Goal: Transaction & Acquisition: Purchase product/service

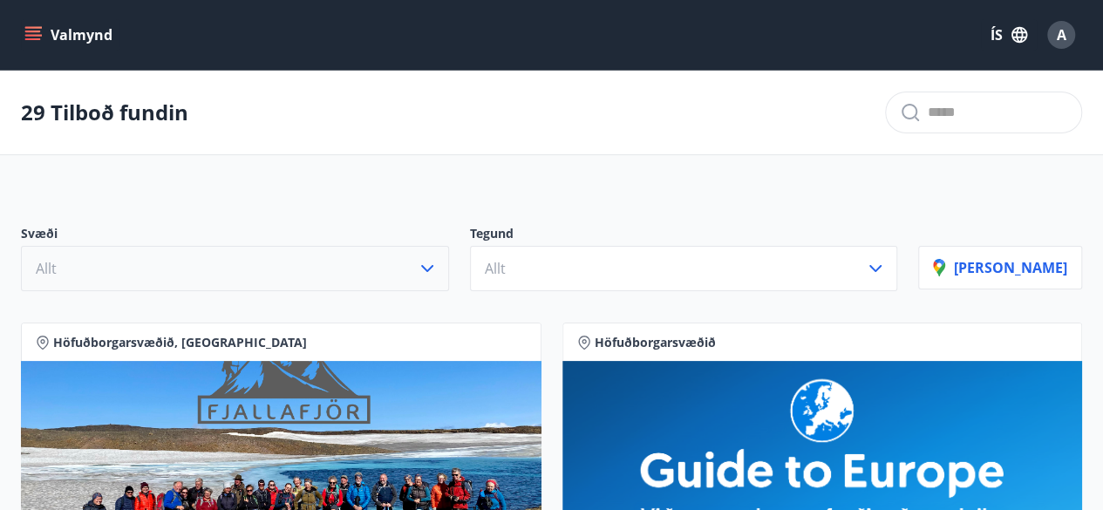
click at [438, 258] on icon "button" at bounding box center [427, 268] width 21 height 21
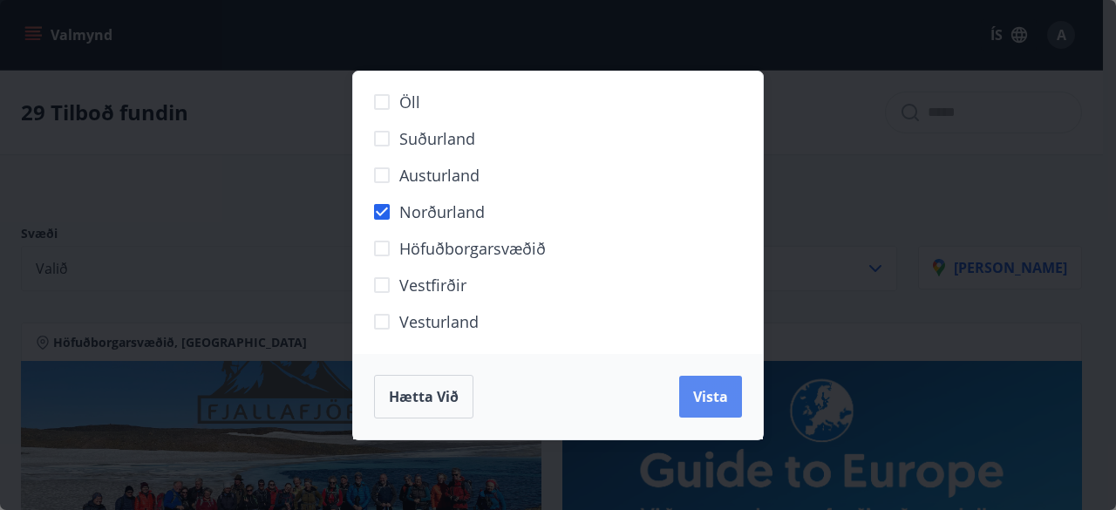
click at [720, 385] on button "Vista" at bounding box center [710, 397] width 63 height 42
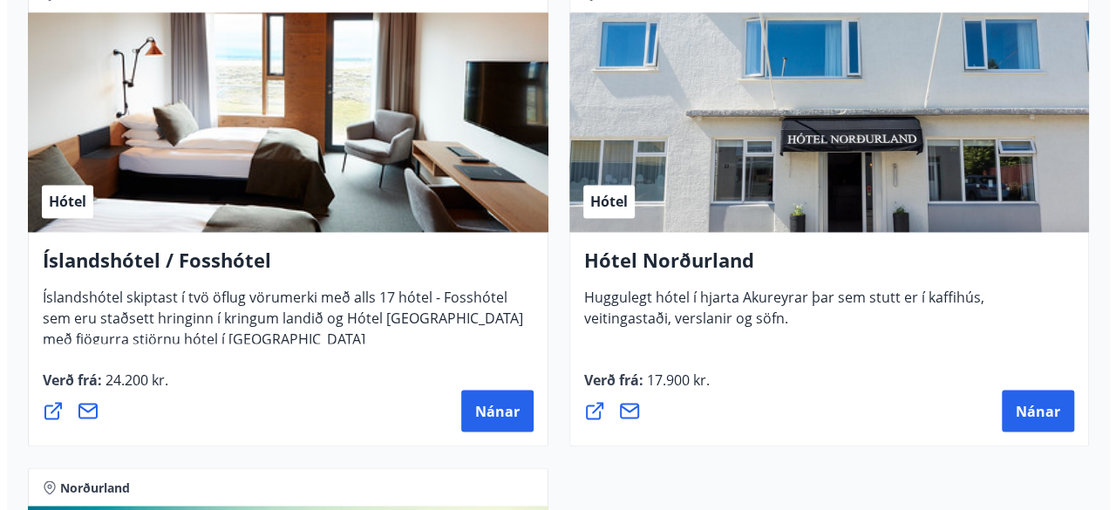
scroll to position [1437, 0]
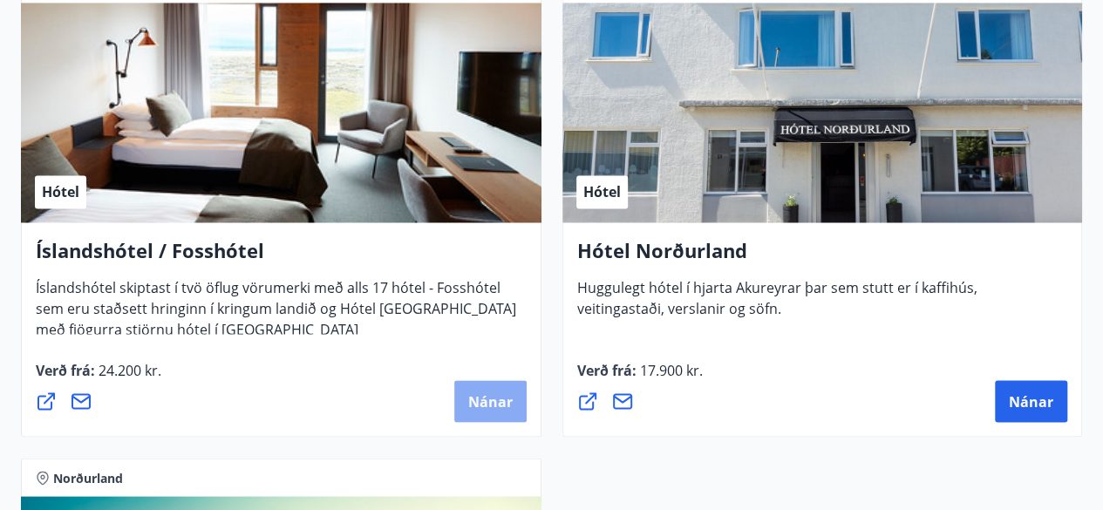
click at [475, 407] on span "Nánar" at bounding box center [490, 401] width 44 height 19
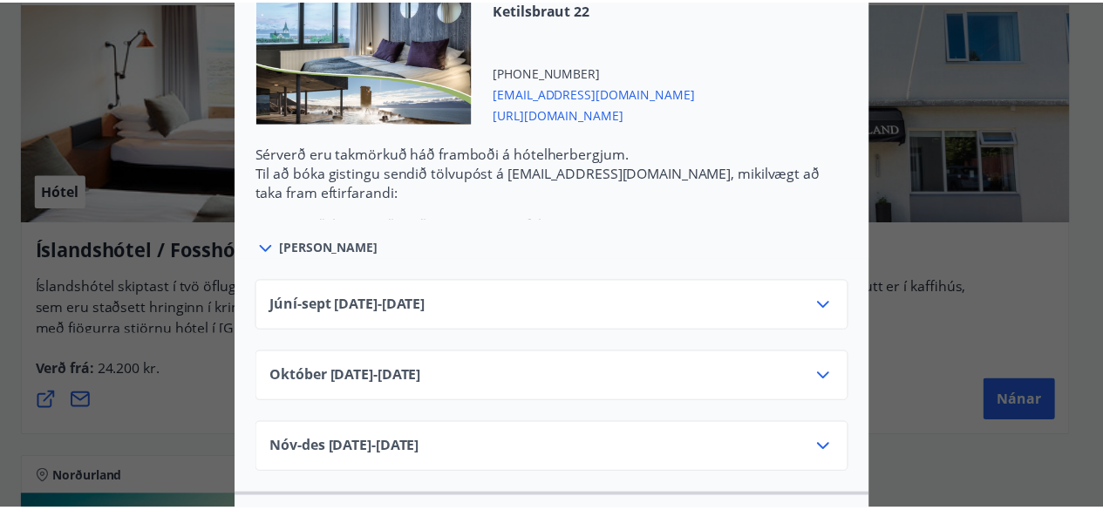
scroll to position [0, 0]
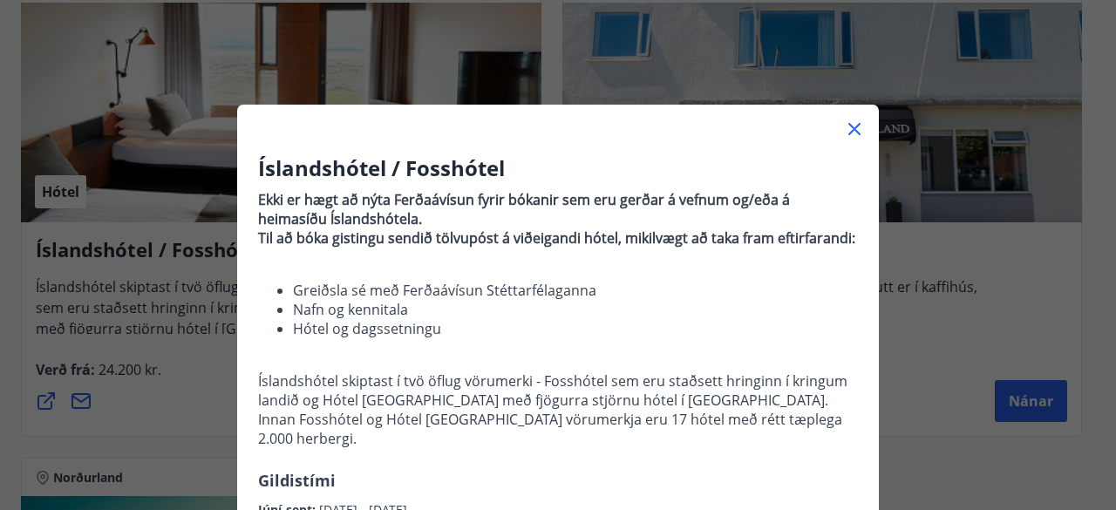
click at [1087, 260] on div "Íslandshótel / Fosshótel Ekki er hægt að nýta Ferðaávísun fyrir bókanir sem eru…" at bounding box center [558, 255] width 1116 height 510
click at [850, 126] on icon at bounding box center [854, 129] width 21 height 21
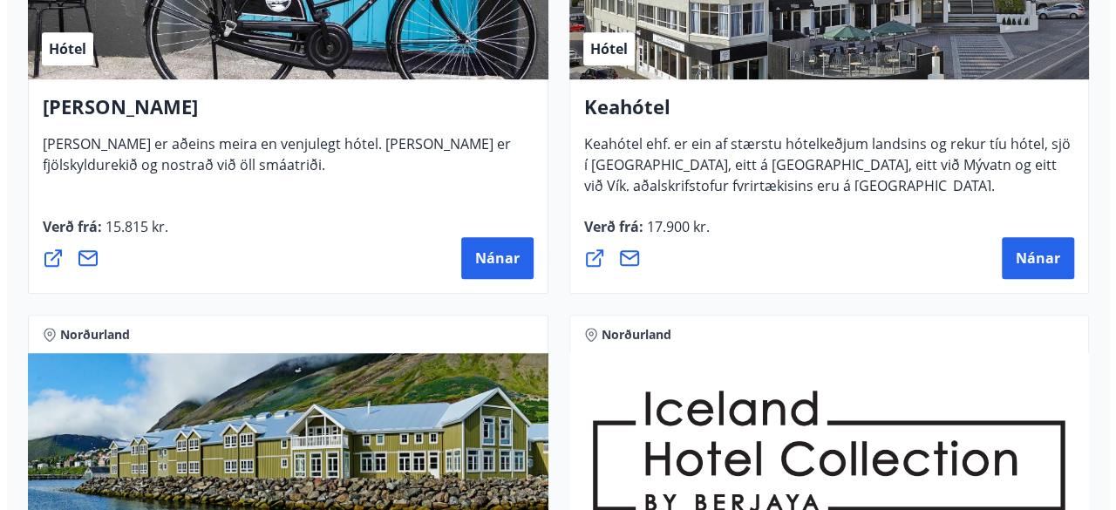
scroll to position [621, 0]
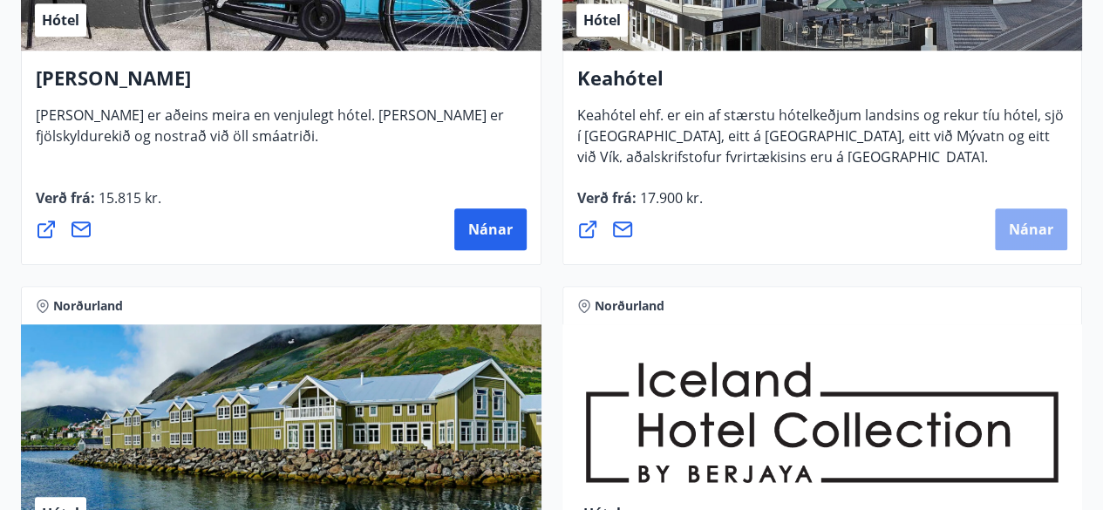
click at [1017, 233] on span "Nánar" at bounding box center [1031, 229] width 44 height 19
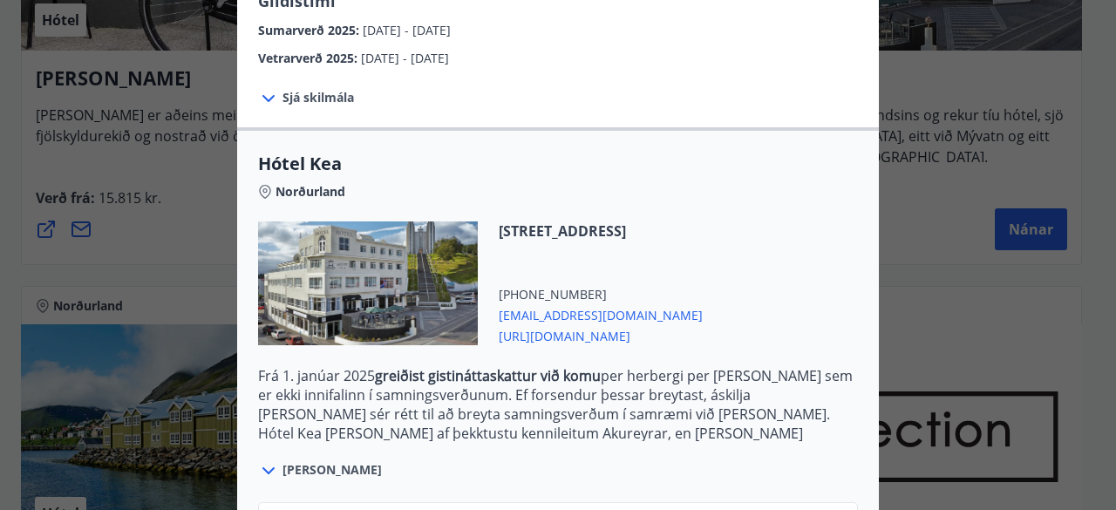
scroll to position [483, 0]
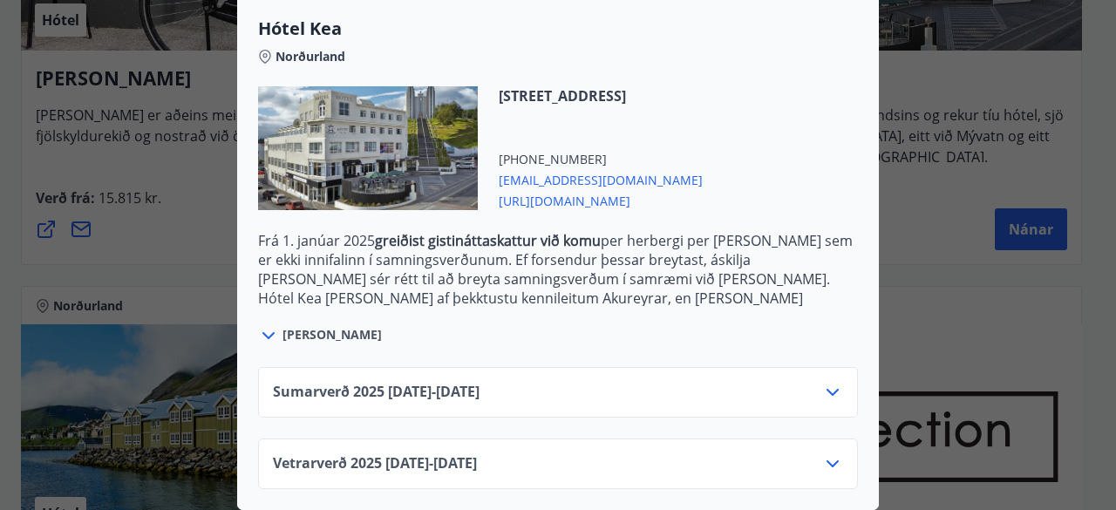
click at [814, 454] on div "Vetrarverð [PHONE_NUMBER][DATE] - [DATE]" at bounding box center [558, 471] width 570 height 35
click at [823, 454] on icon at bounding box center [832, 464] width 21 height 21
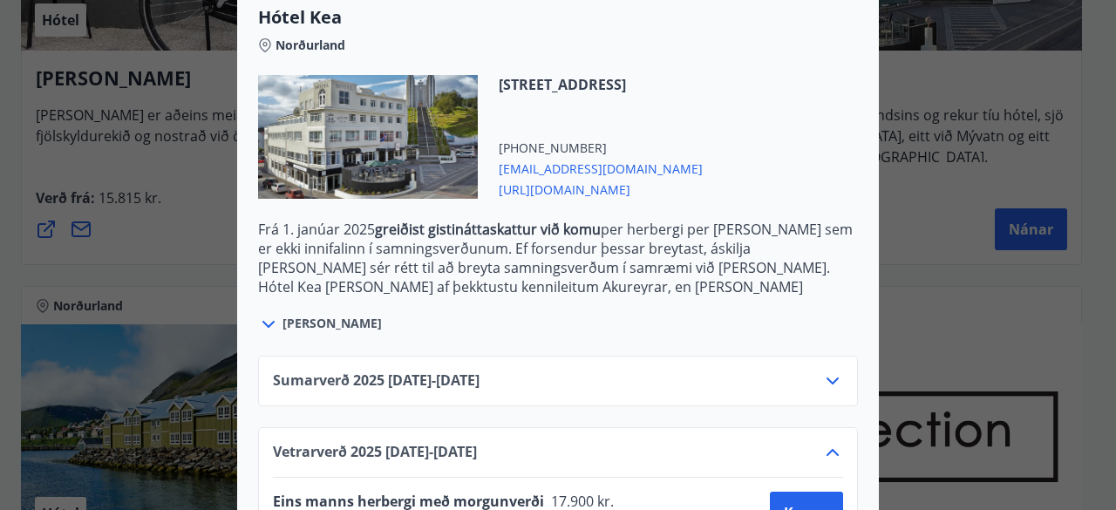
scroll to position [624, 0]
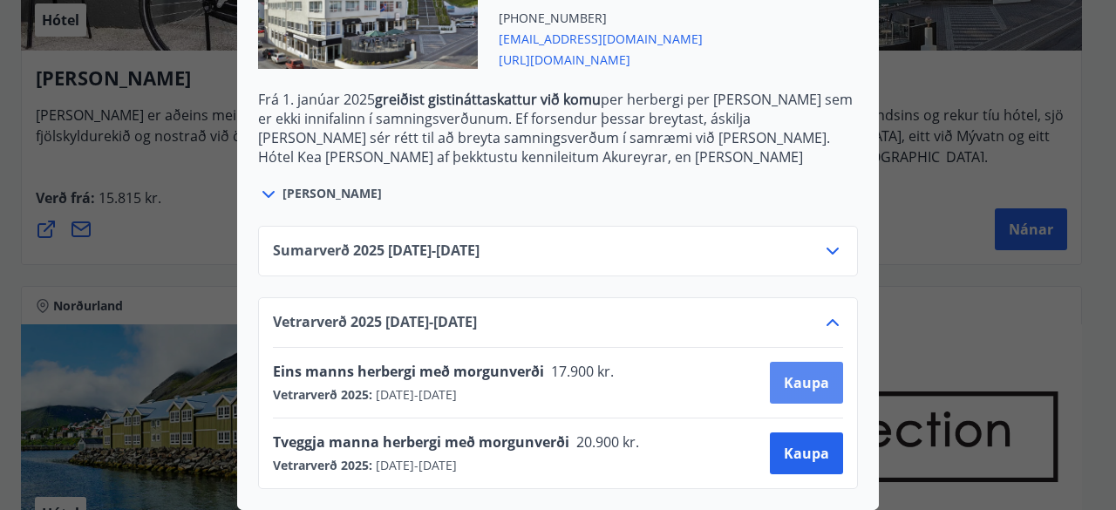
click at [806, 373] on span "Kaupa" at bounding box center [806, 382] width 45 height 19
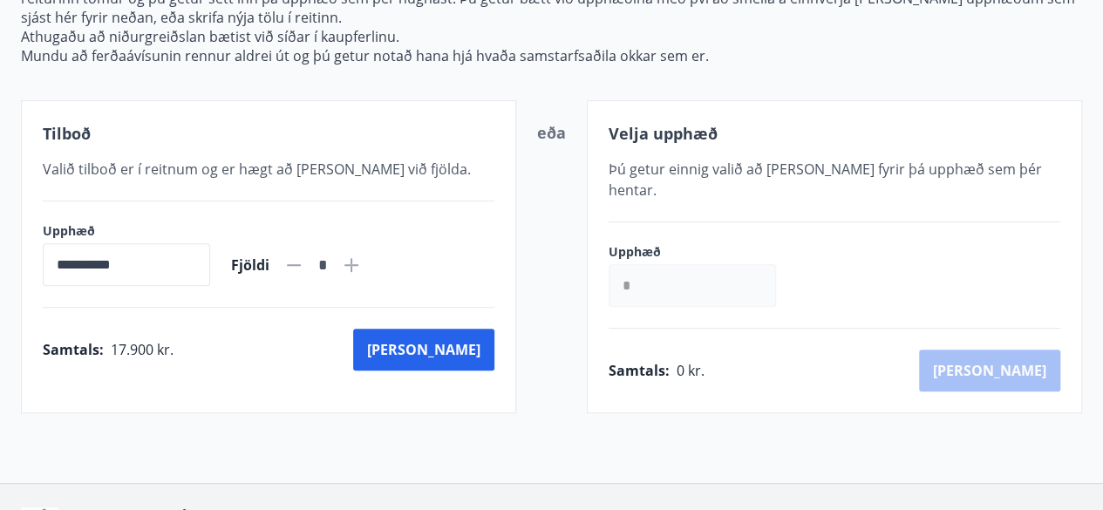
scroll to position [346, 0]
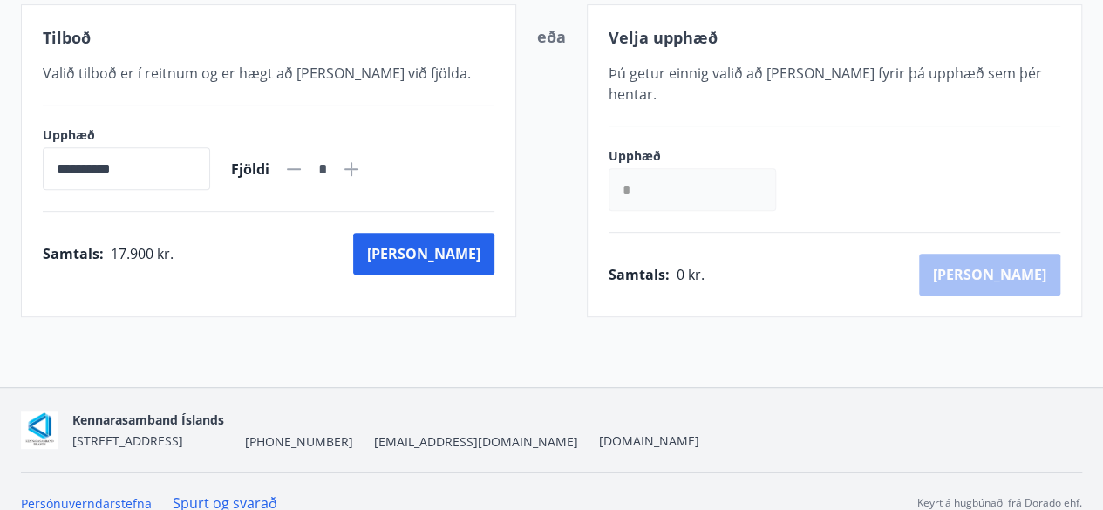
click at [362, 168] on icon at bounding box center [351, 169] width 21 height 21
type input "*"
click at [467, 257] on button "[PERSON_NAME]" at bounding box center [423, 254] width 141 height 42
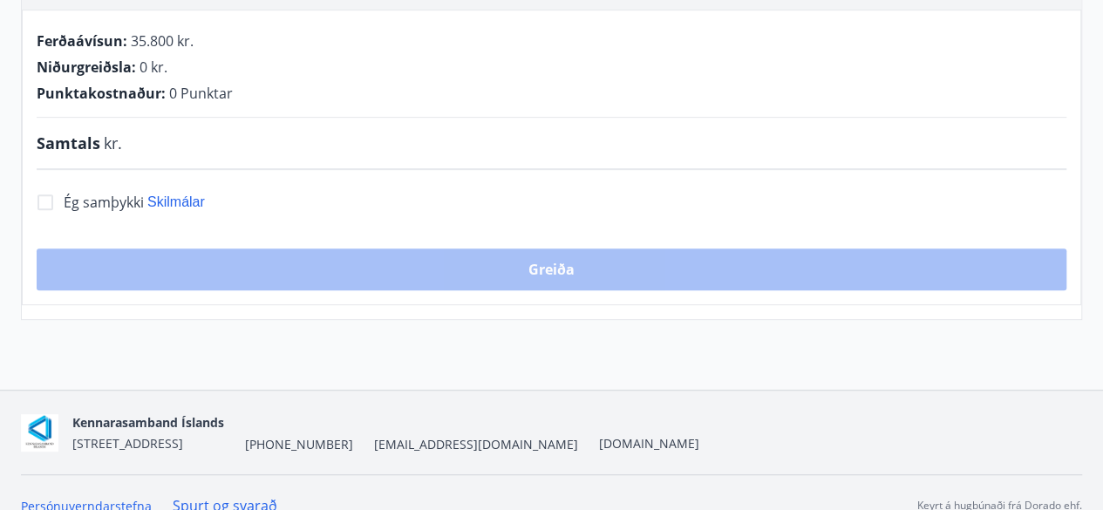
scroll to position [346, 0]
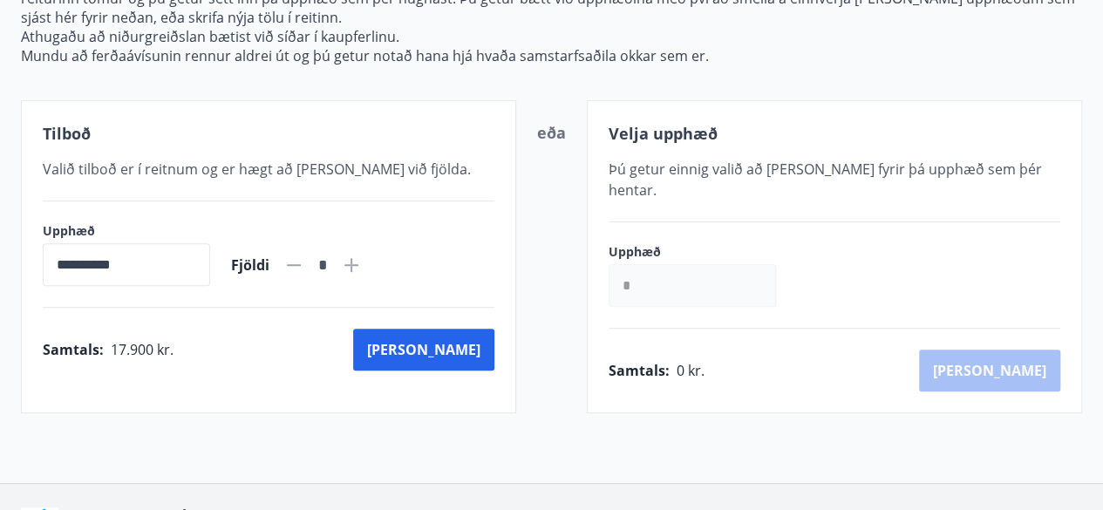
scroll to position [346, 0]
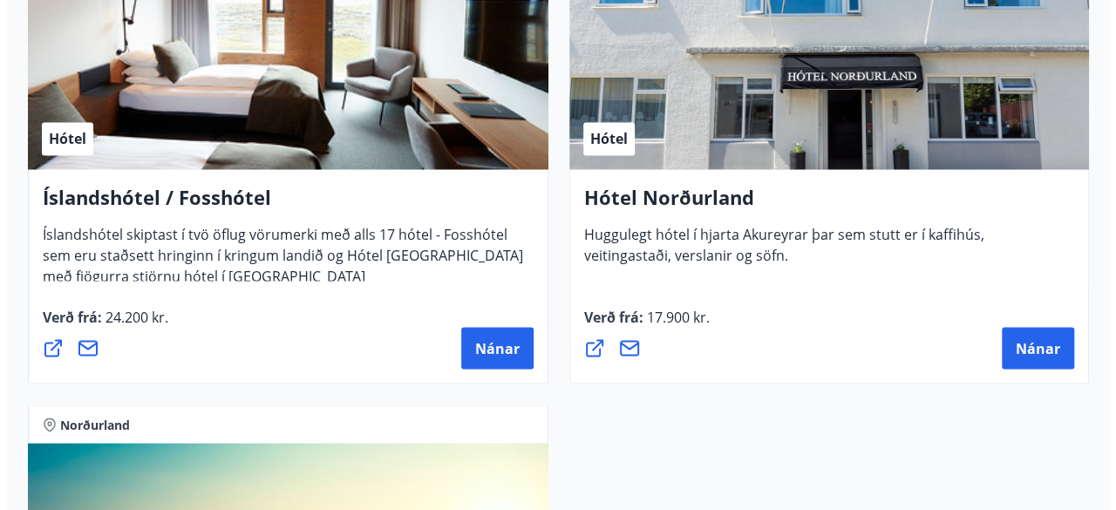
scroll to position [1486, 0]
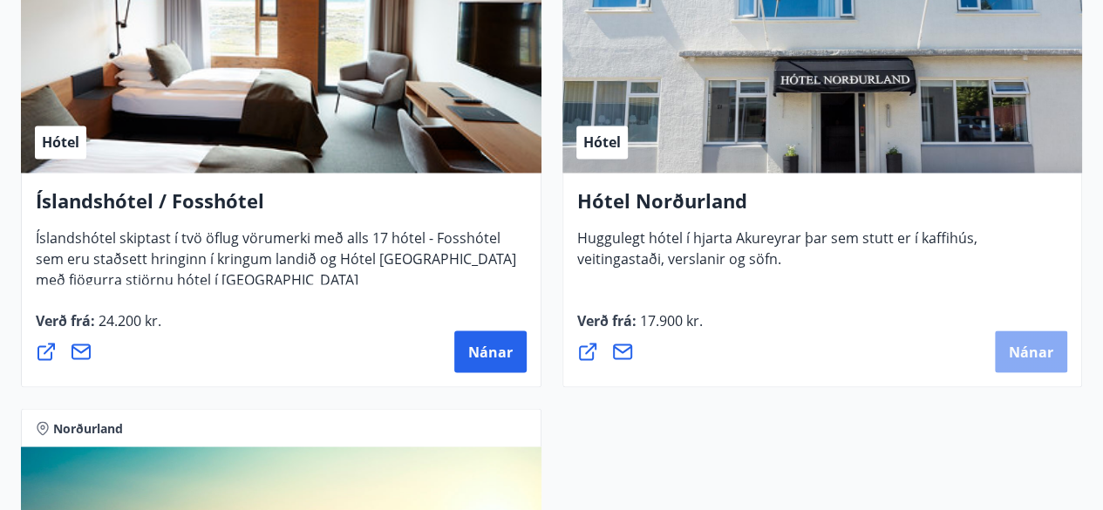
click at [1027, 367] on button "Nánar" at bounding box center [1031, 352] width 72 height 42
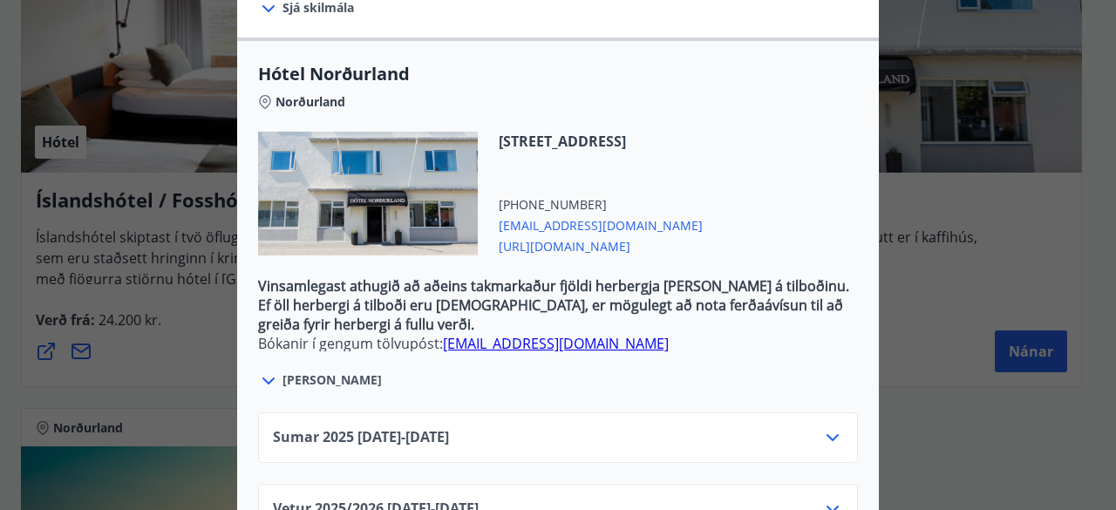
scroll to position [679, 0]
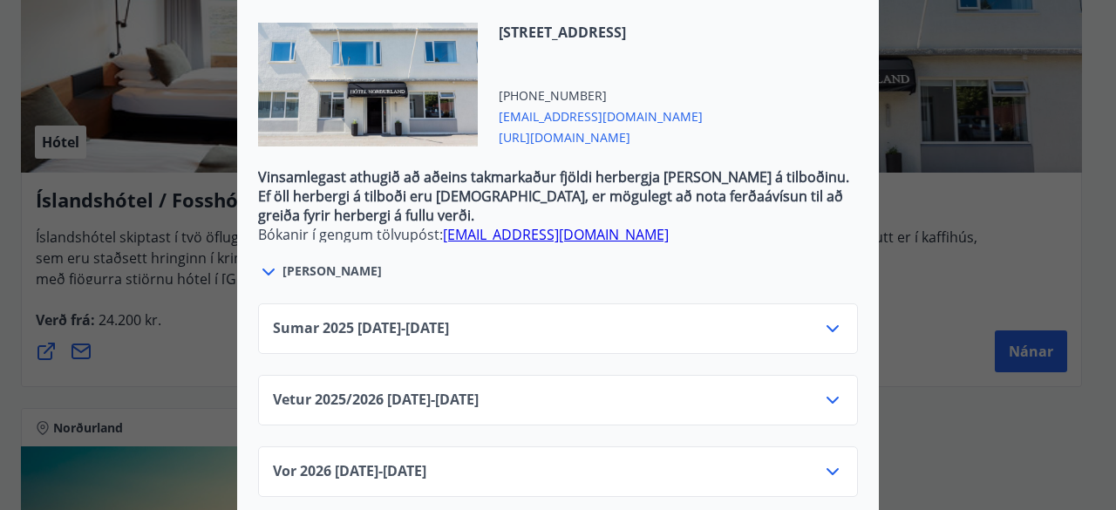
click at [813, 390] on div "Vetur 2025/[PHONE_NUMBER][DATE] - [DATE]" at bounding box center [558, 407] width 570 height 35
click at [823, 390] on icon at bounding box center [832, 400] width 21 height 21
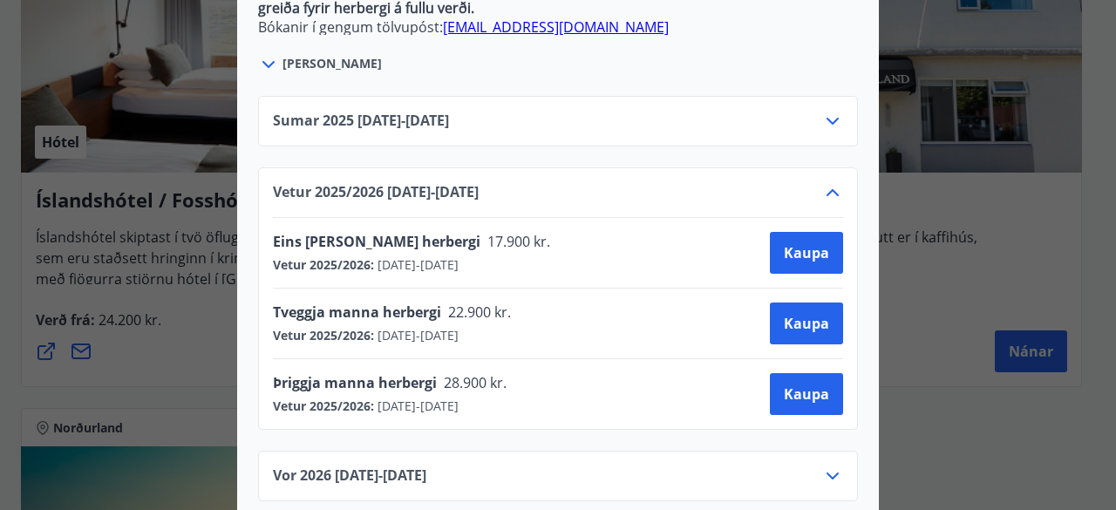
scroll to position [890, 0]
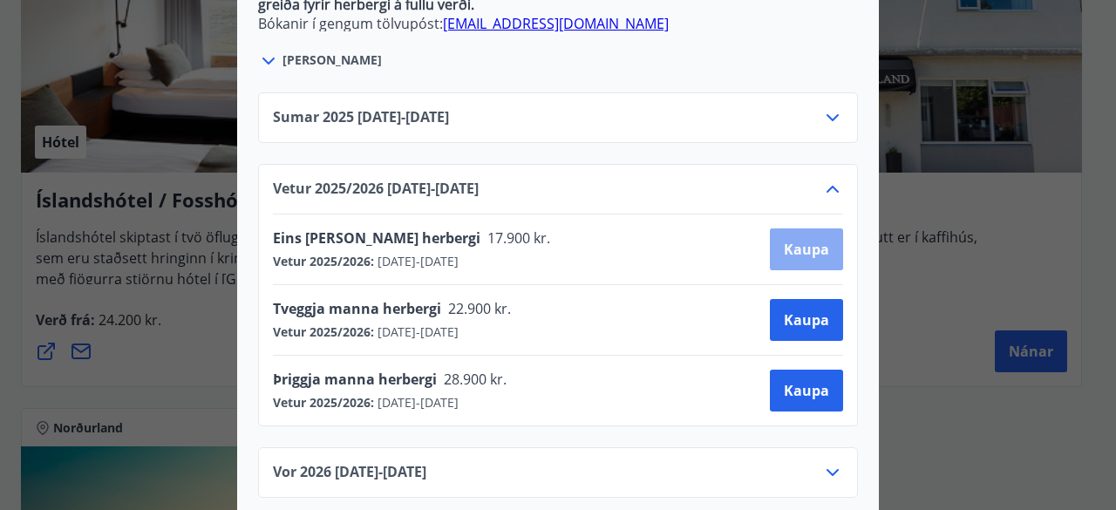
click at [802, 240] on span "Kaupa" at bounding box center [806, 249] width 45 height 19
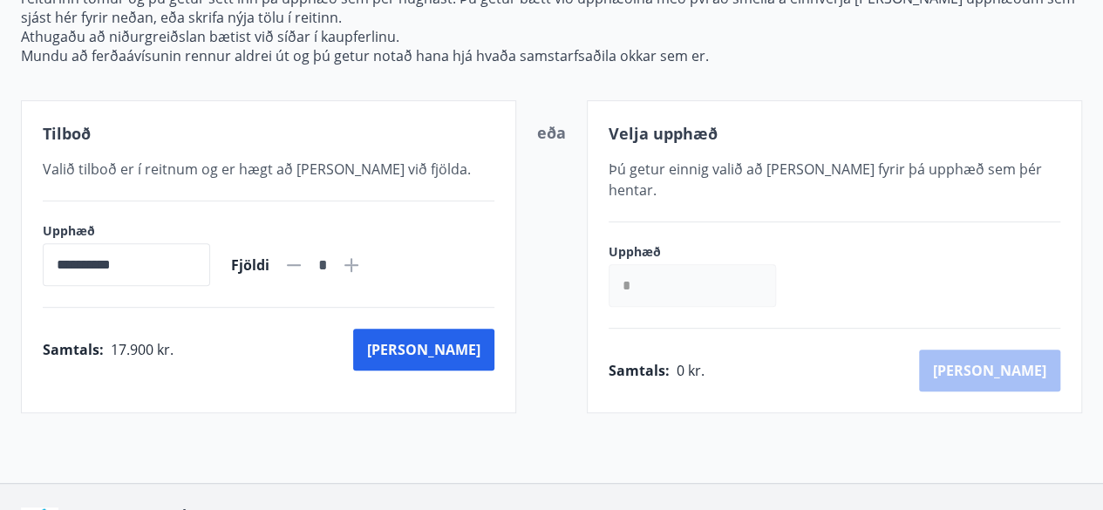
scroll to position [346, 0]
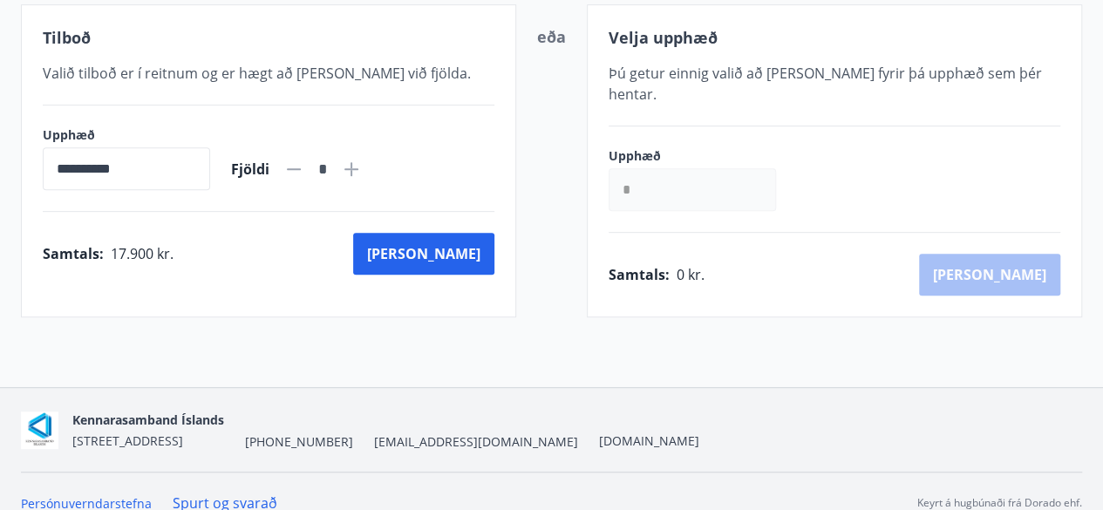
click at [362, 166] on icon at bounding box center [351, 169] width 21 height 21
type input "*"
click at [483, 252] on button "[PERSON_NAME]" at bounding box center [423, 254] width 141 height 42
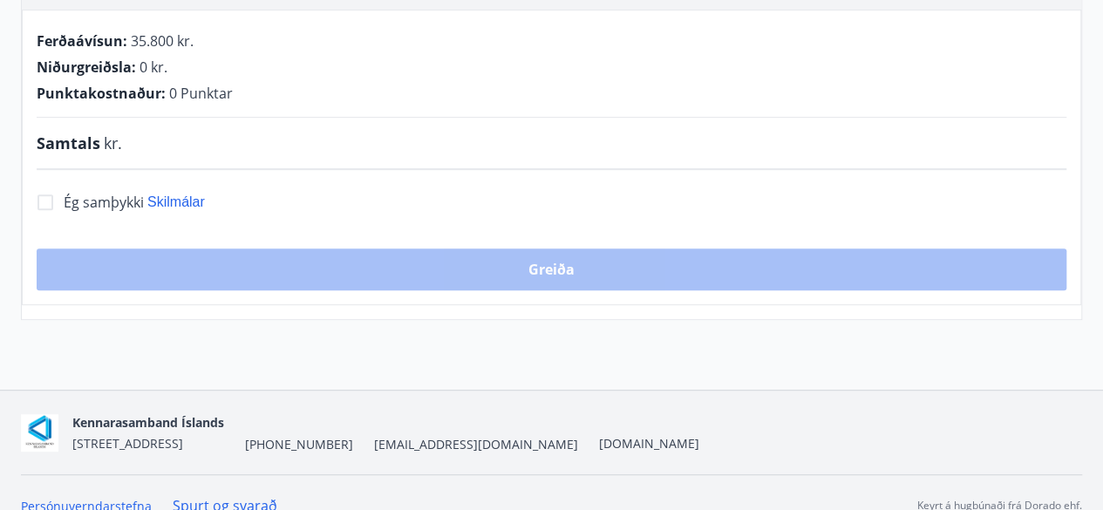
scroll to position [346, 0]
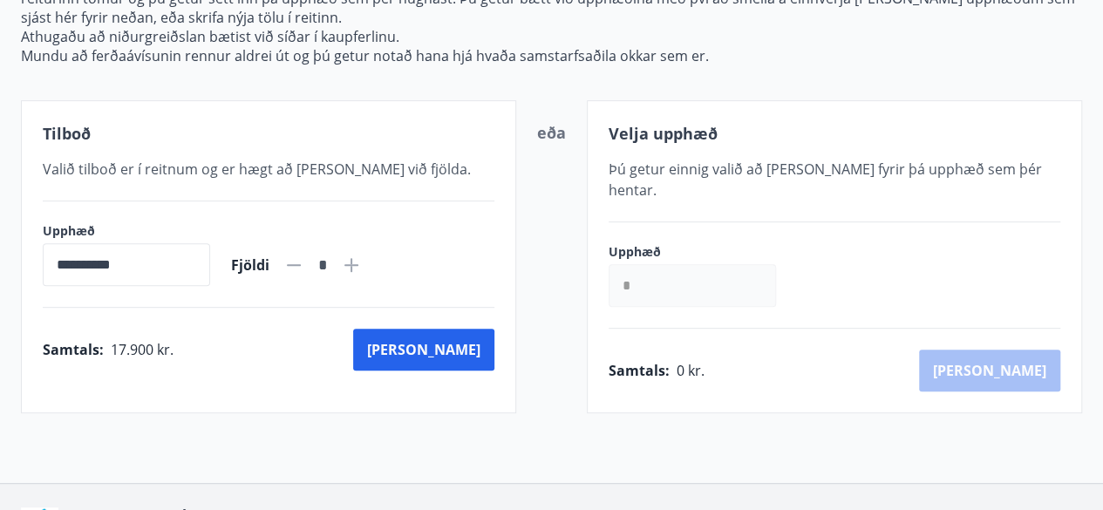
scroll to position [346, 0]
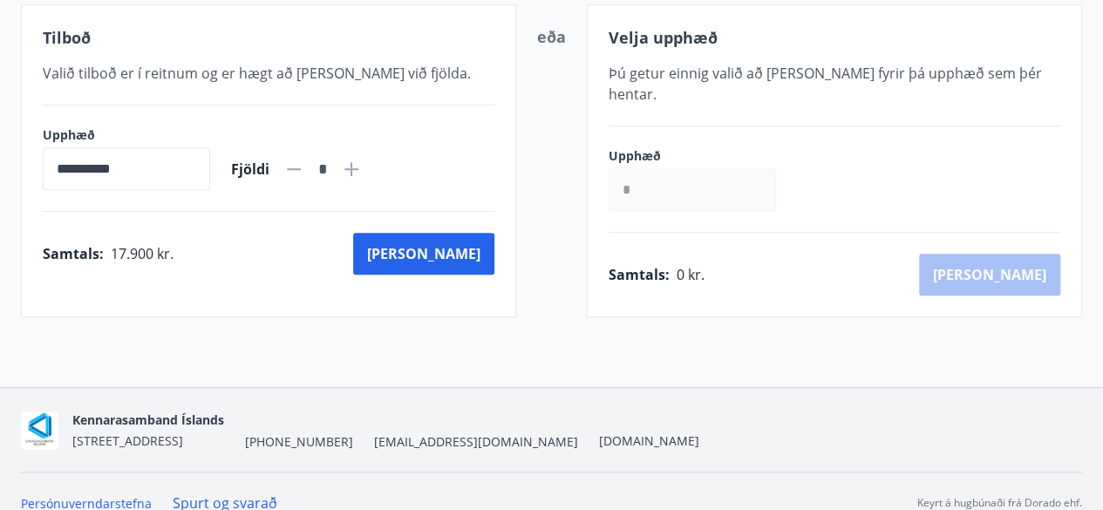
click at [358, 165] on icon at bounding box center [352, 169] width 14 height 14
type input "*"
click at [466, 266] on button "[PERSON_NAME]" at bounding box center [423, 254] width 141 height 42
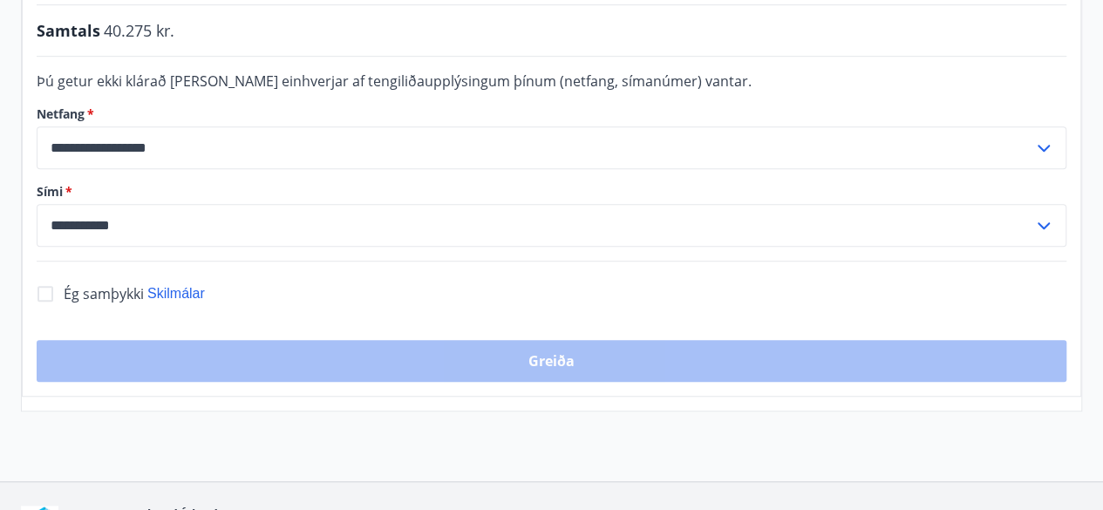
scroll to position [487, 0]
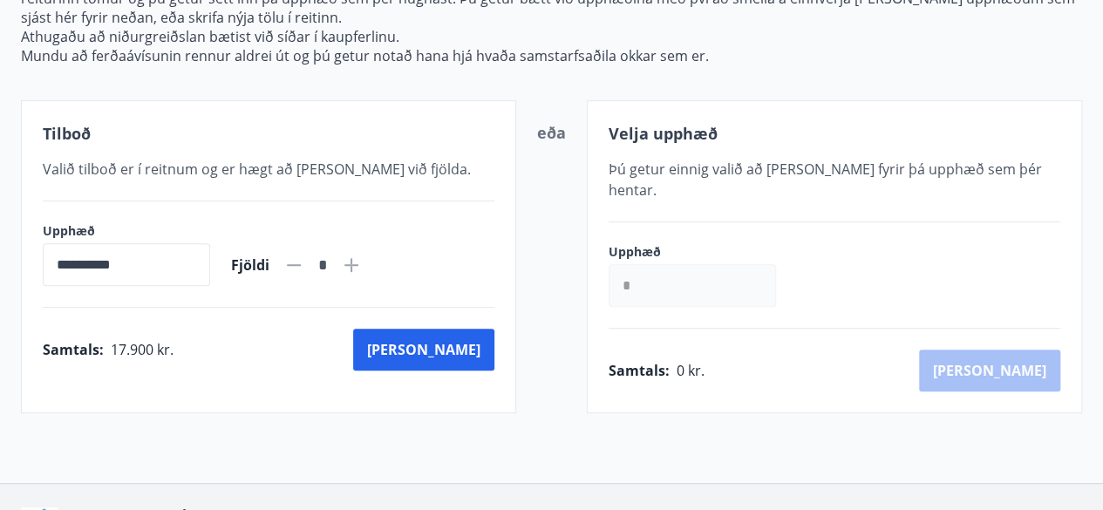
scroll to position [346, 0]
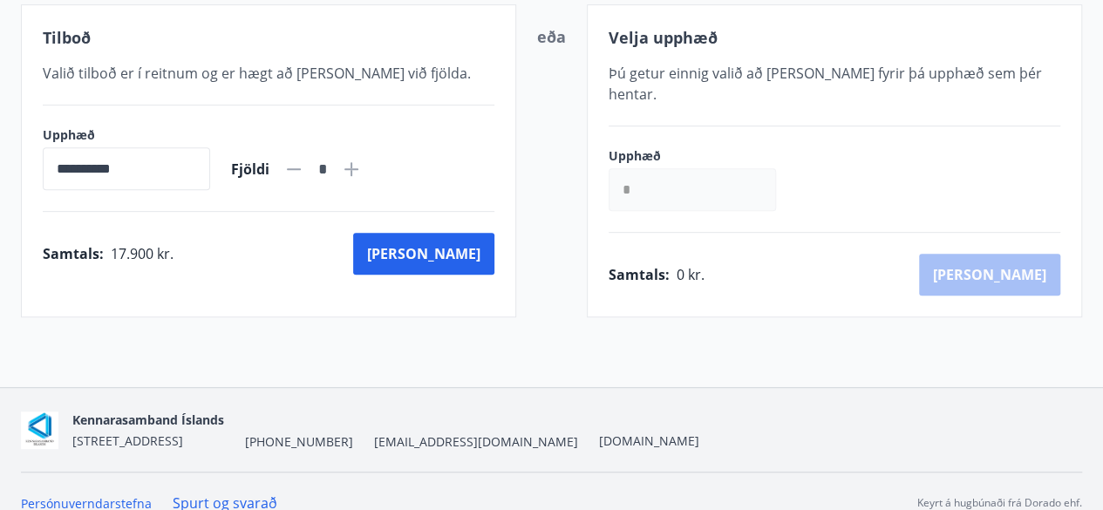
click at [362, 172] on icon at bounding box center [351, 169] width 21 height 21
click at [362, 155] on div "*" at bounding box center [322, 169] width 78 height 31
click at [362, 162] on icon at bounding box center [351, 169] width 21 height 21
click at [362, 164] on icon at bounding box center [351, 169] width 21 height 21
type input "*"
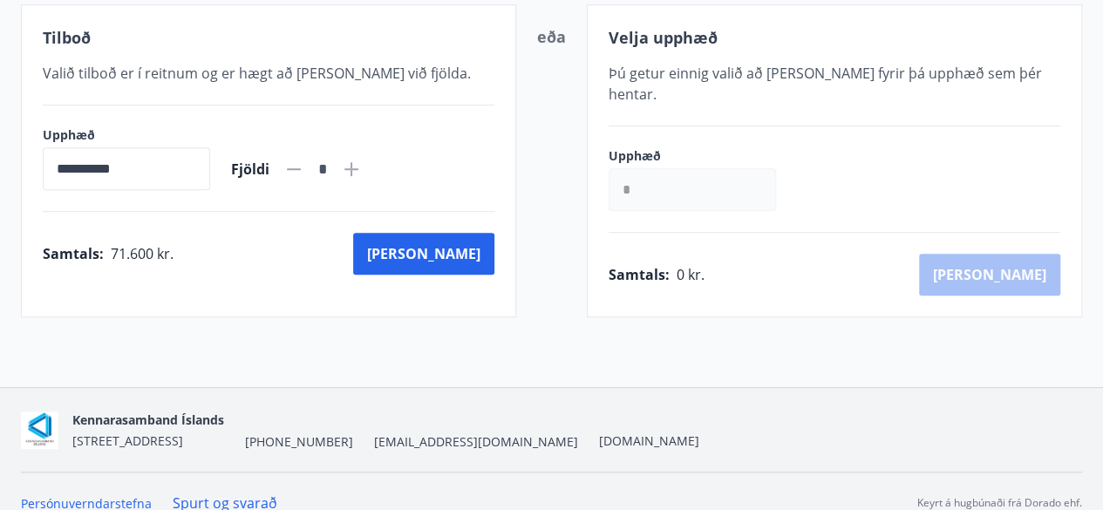
click at [495, 271] on div "Samtals : 71.600 kr. [GEOGRAPHIC_DATA]" at bounding box center [269, 254] width 452 height 42
click at [466, 264] on button "[PERSON_NAME]" at bounding box center [423, 254] width 141 height 42
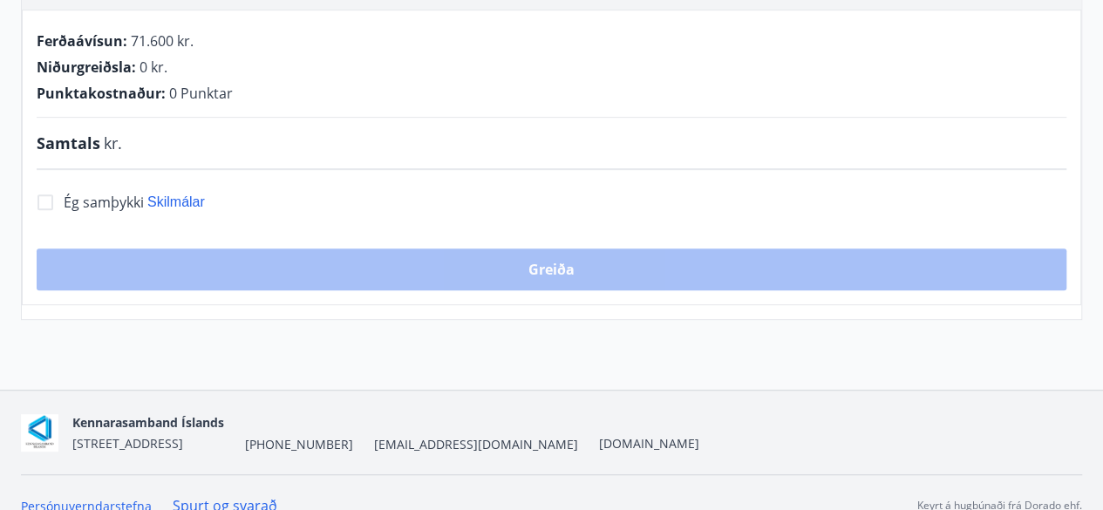
scroll to position [346, 0]
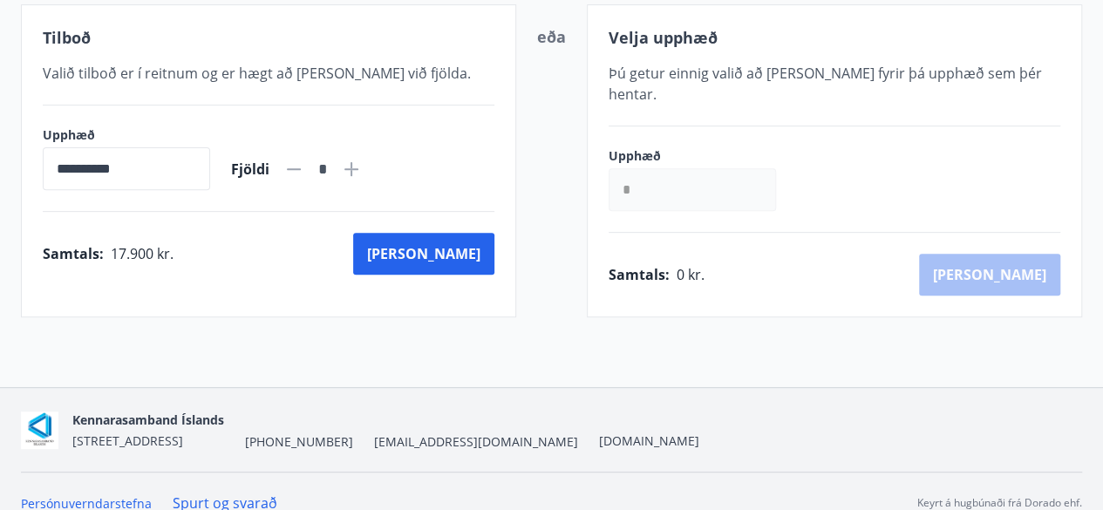
scroll to position [346, 0]
click at [362, 154] on div "*" at bounding box center [322, 169] width 78 height 31
click at [362, 172] on icon at bounding box center [351, 169] width 21 height 21
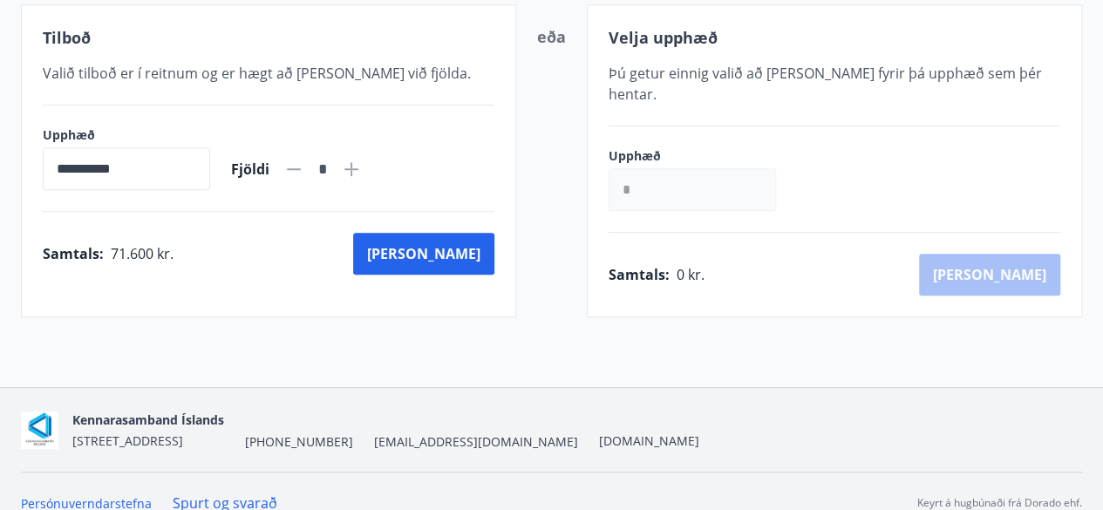
click at [362, 172] on icon at bounding box center [351, 169] width 21 height 21
click at [307, 167] on div "Fjöldi *" at bounding box center [296, 169] width 131 height 42
click at [304, 164] on icon at bounding box center [293, 169] width 21 height 21
type input "*"
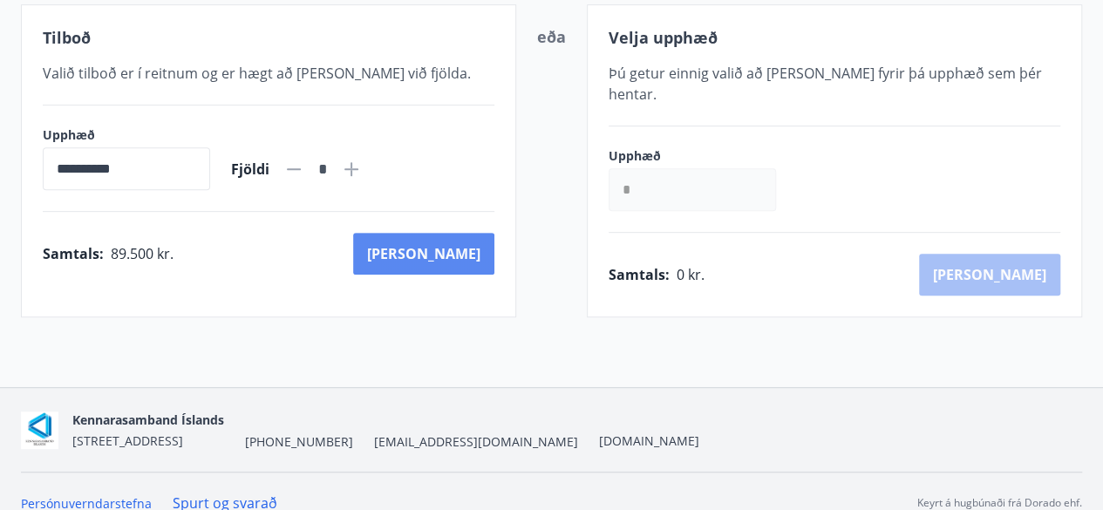
click at [474, 259] on button "[PERSON_NAME]" at bounding box center [423, 254] width 141 height 42
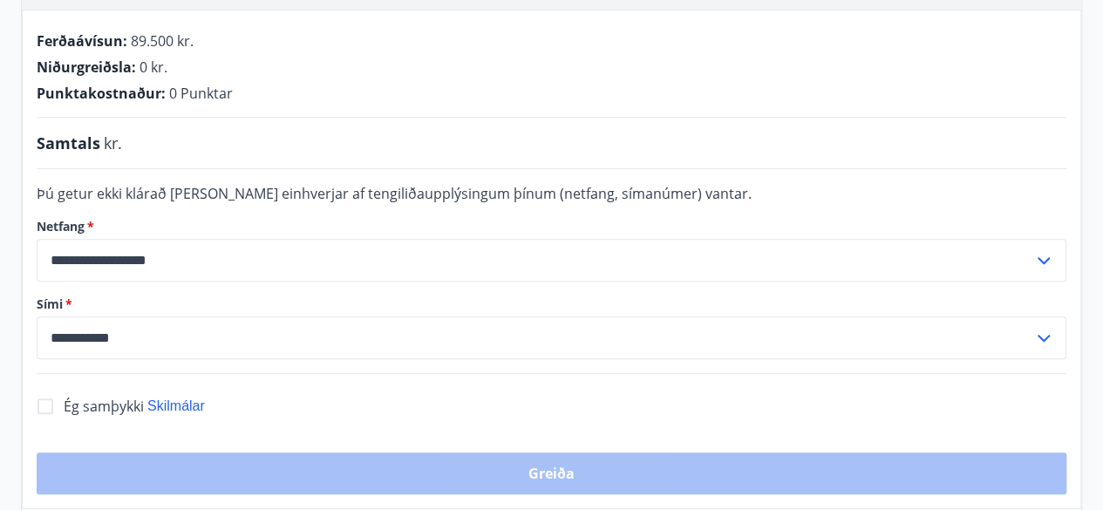
scroll to position [346, 0]
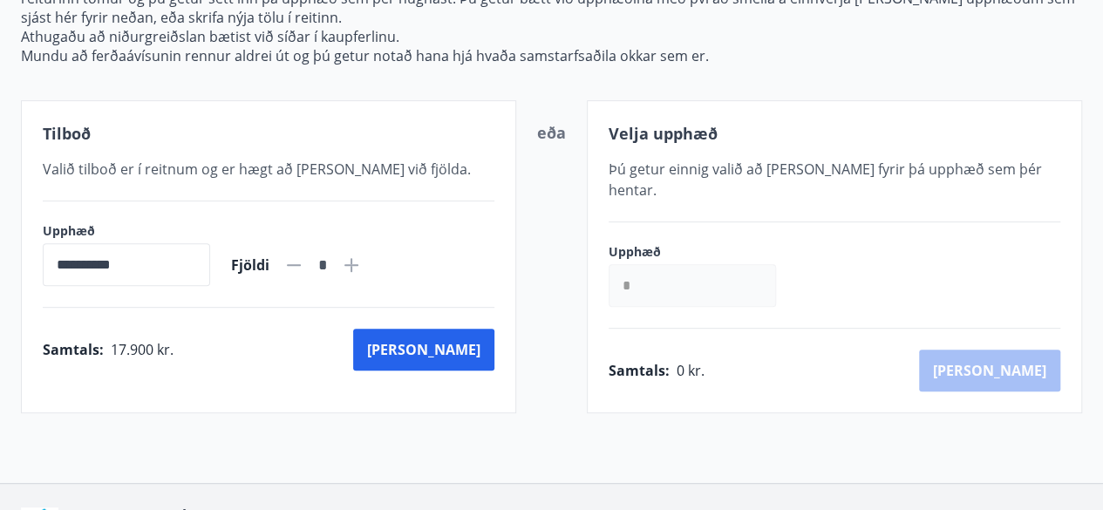
scroll to position [346, 0]
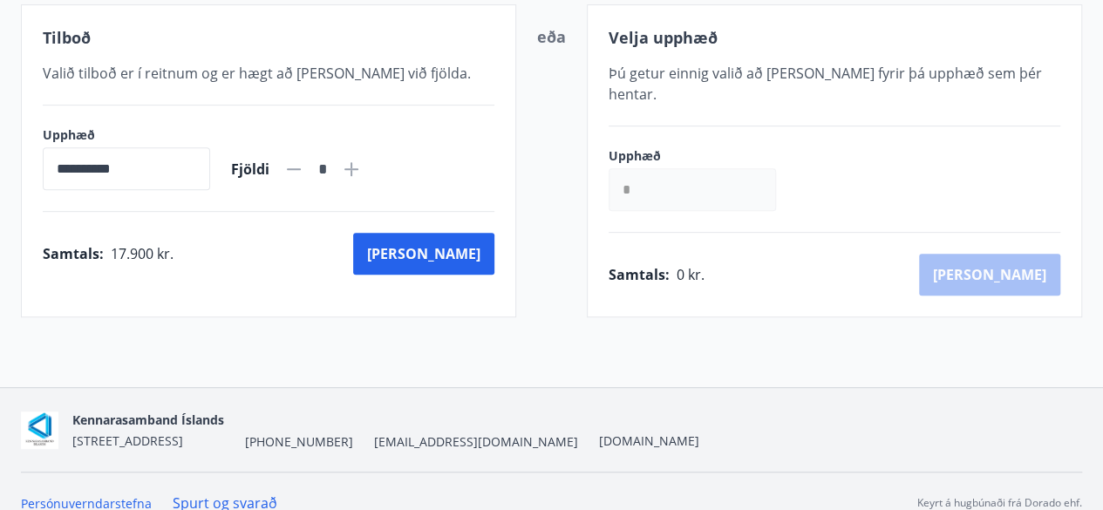
click at [362, 168] on icon at bounding box center [351, 169] width 21 height 21
click at [358, 168] on icon at bounding box center [352, 169] width 14 height 14
type input "*"
click at [472, 256] on button "[PERSON_NAME]" at bounding box center [423, 254] width 141 height 42
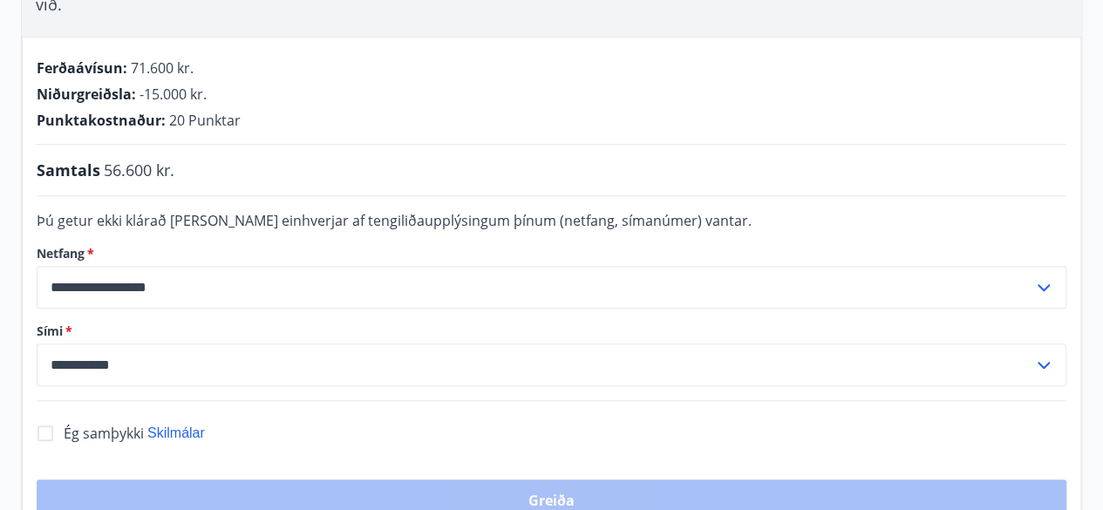
scroll to position [340, 0]
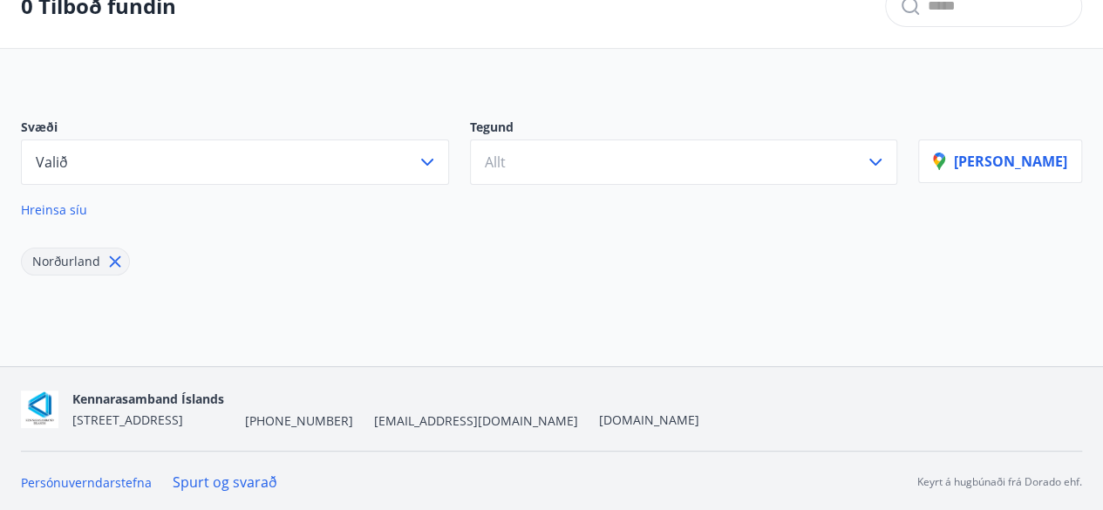
scroll to position [340, 0]
